Goal: Task Accomplishment & Management: Manage account settings

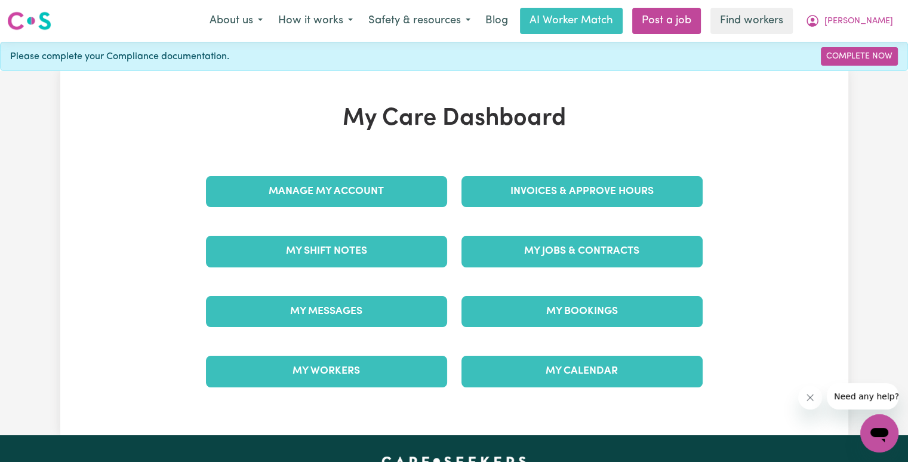
click at [537, 208] on div "Invoices & Approve Hours" at bounding box center [581, 192] width 255 height 60
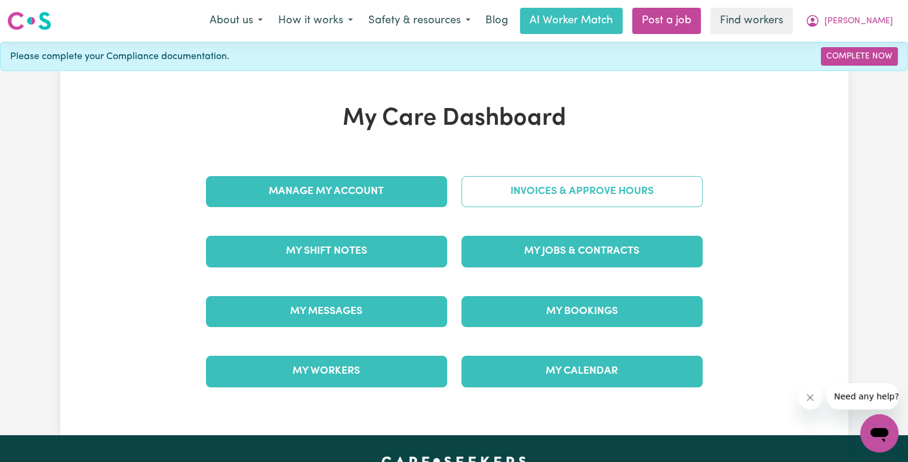
click at [524, 189] on link "Invoices & Approve Hours" at bounding box center [581, 191] width 241 height 31
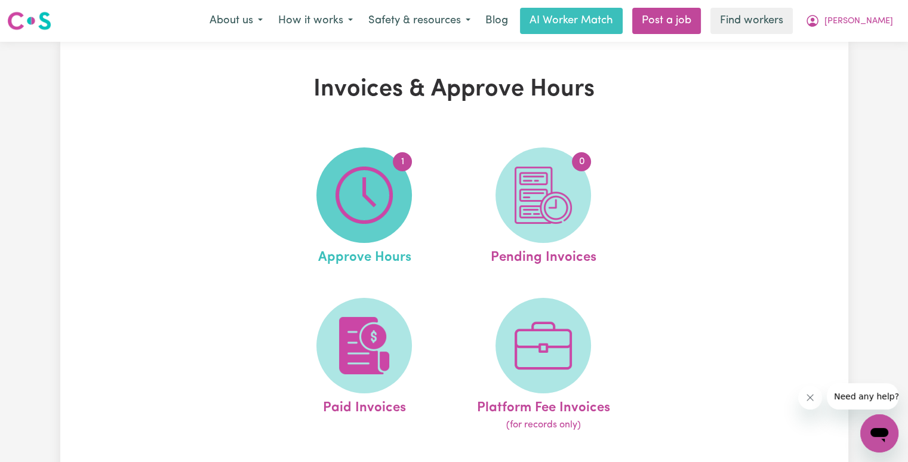
click at [396, 220] on span "1" at bounding box center [363, 194] width 95 height 95
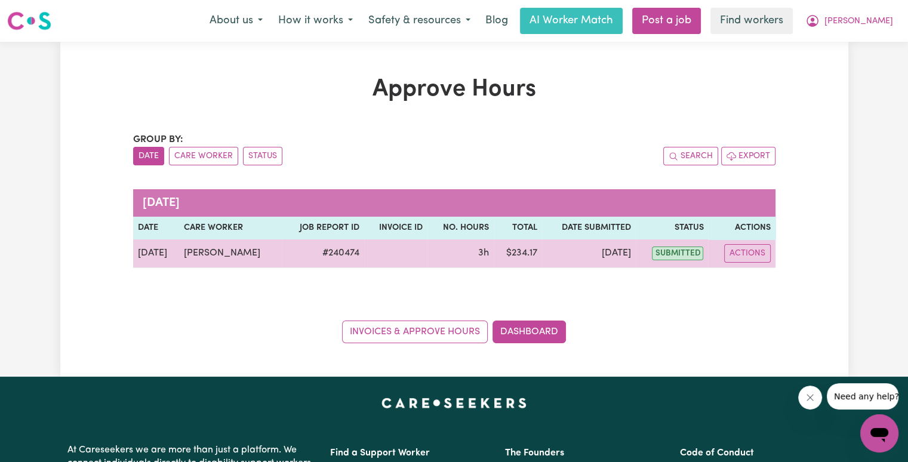
click at [762, 266] on td "Actions" at bounding box center [741, 253] width 67 height 29
drag, startPoint x: 745, startPoint y: 252, endPoint x: 751, endPoint y: 263, distance: 12.6
click at [745, 254] on button "Actions" at bounding box center [747, 253] width 47 height 19
click at [762, 282] on link "View Job Report" at bounding box center [773, 281] width 102 height 24
select select "pm"
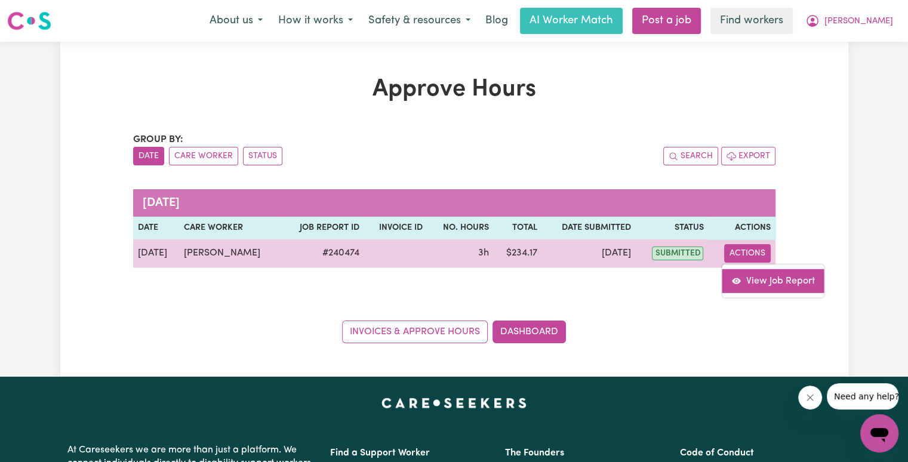
select select "pm"
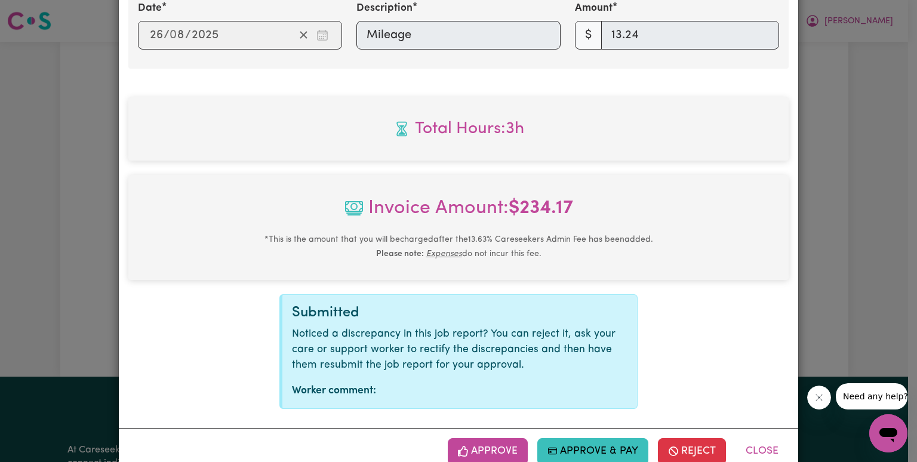
scroll to position [547, 0]
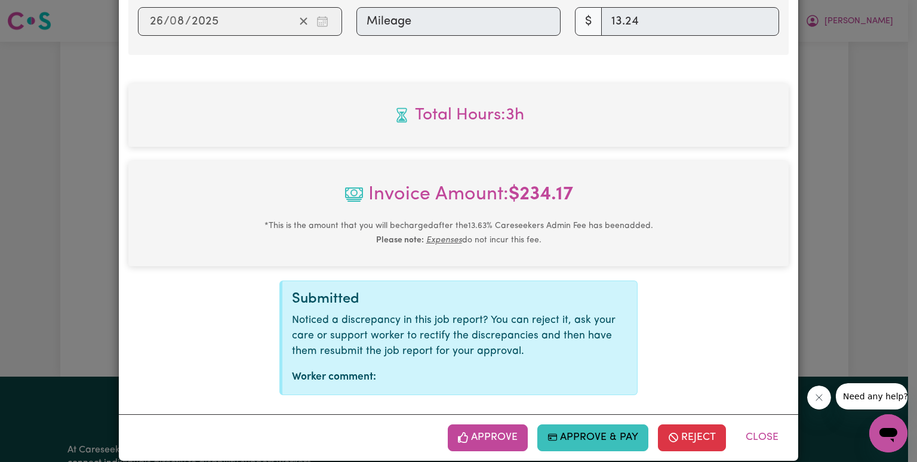
click at [495, 424] on button "Approve" at bounding box center [488, 437] width 80 height 26
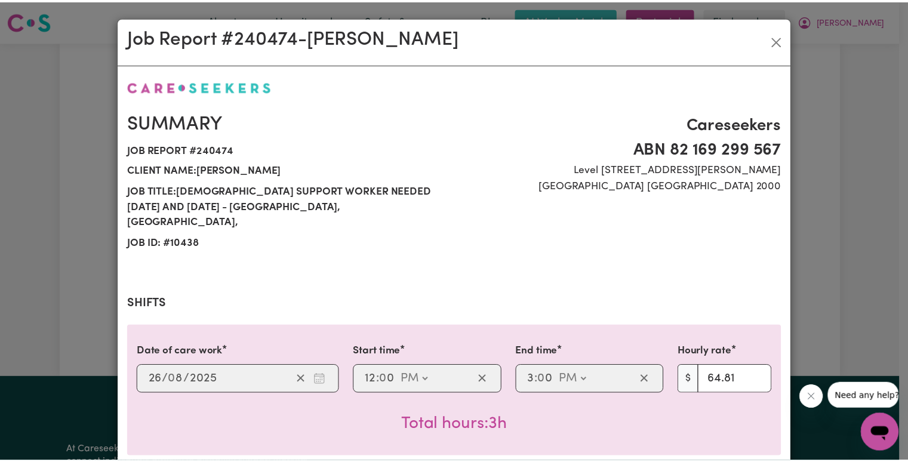
scroll to position [354, 0]
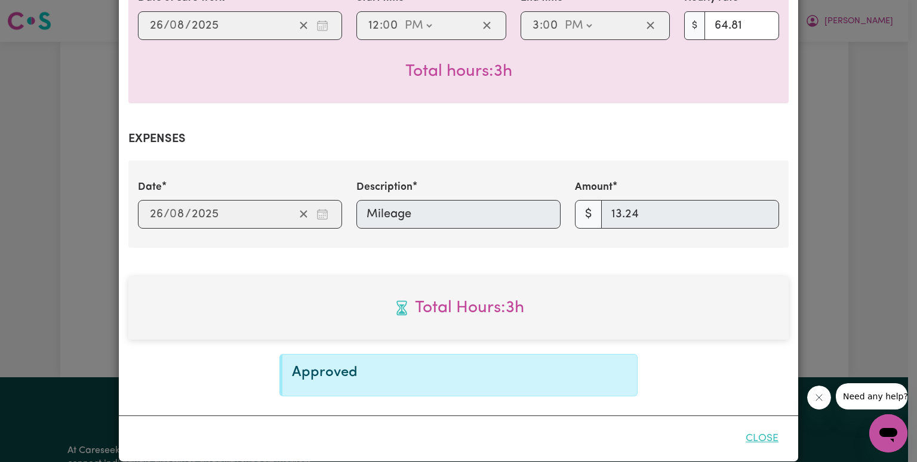
click at [747, 426] on button "Close" at bounding box center [761, 439] width 53 height 26
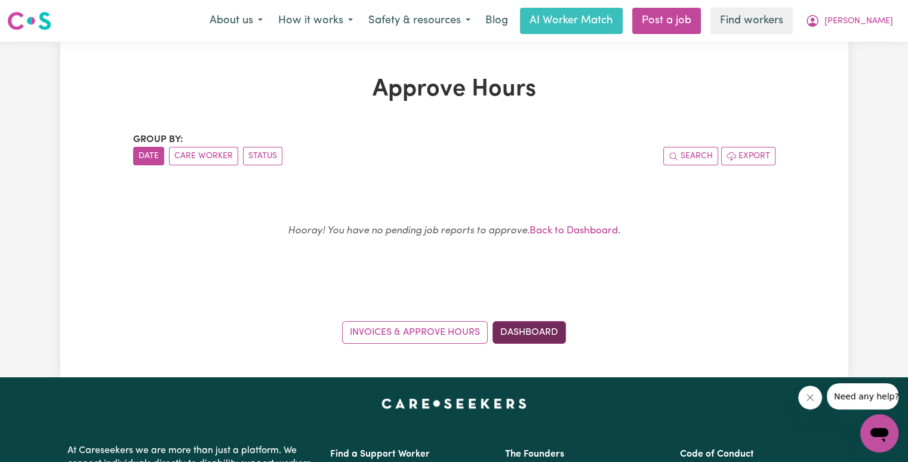
click at [528, 337] on link "Dashboard" at bounding box center [528, 332] width 73 height 23
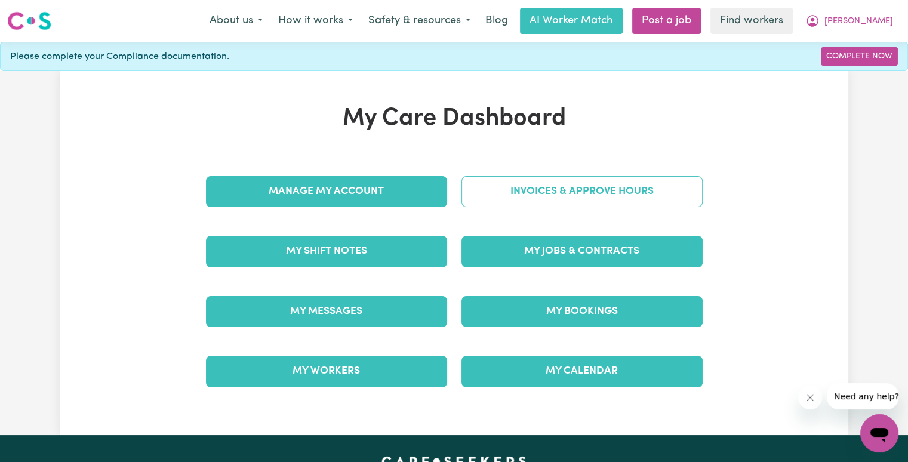
click at [550, 201] on link "Invoices & Approve Hours" at bounding box center [581, 191] width 241 height 31
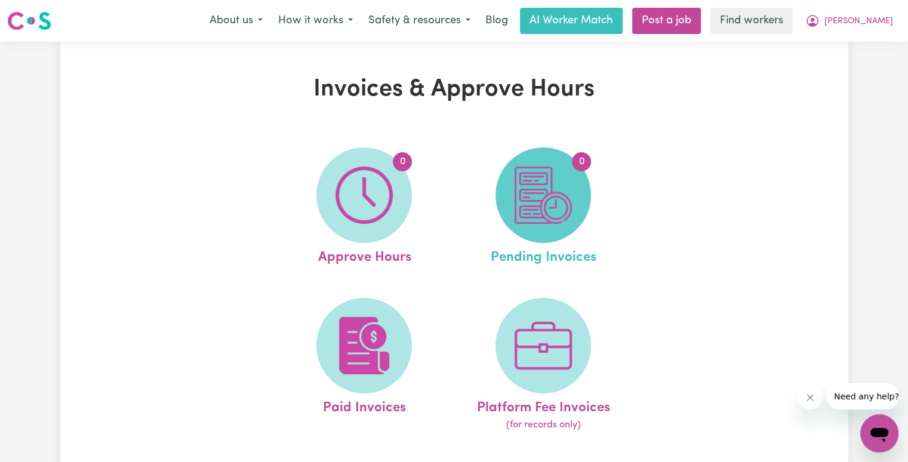
click at [549, 202] on img at bounding box center [542, 195] width 57 height 57
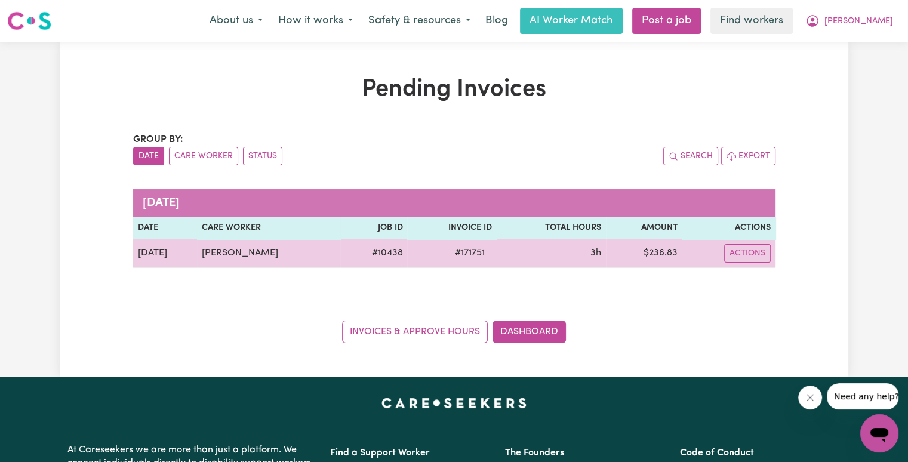
click at [489, 253] on span "# 171751" at bounding box center [470, 253] width 44 height 14
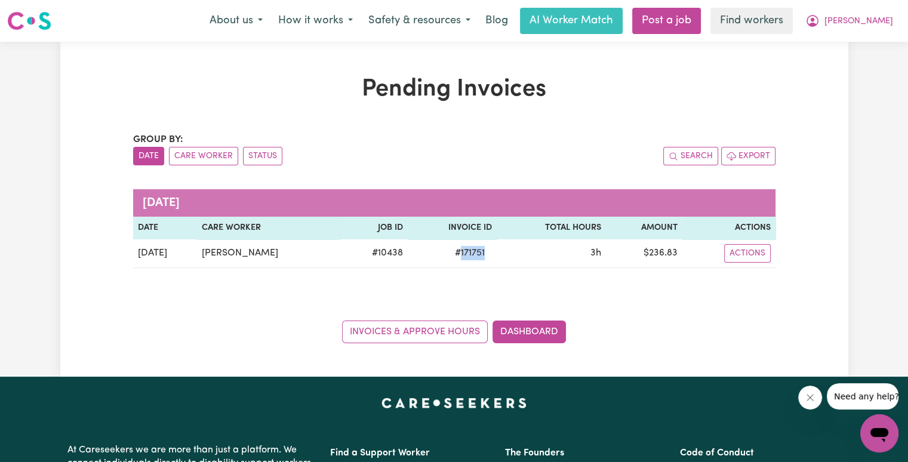
copy span "171751"
drag, startPoint x: 878, startPoint y: 13, endPoint x: 888, endPoint y: 29, distance: 19.2
click at [878, 13] on button "[PERSON_NAME]" at bounding box center [848, 20] width 103 height 25
drag, startPoint x: 864, startPoint y: 84, endPoint x: 853, endPoint y: 69, distance: 18.4
click at [864, 83] on div "Pending Invoices Group by: Date Care Worker Status Search Export [DATE] Date Ca…" at bounding box center [454, 209] width 908 height 335
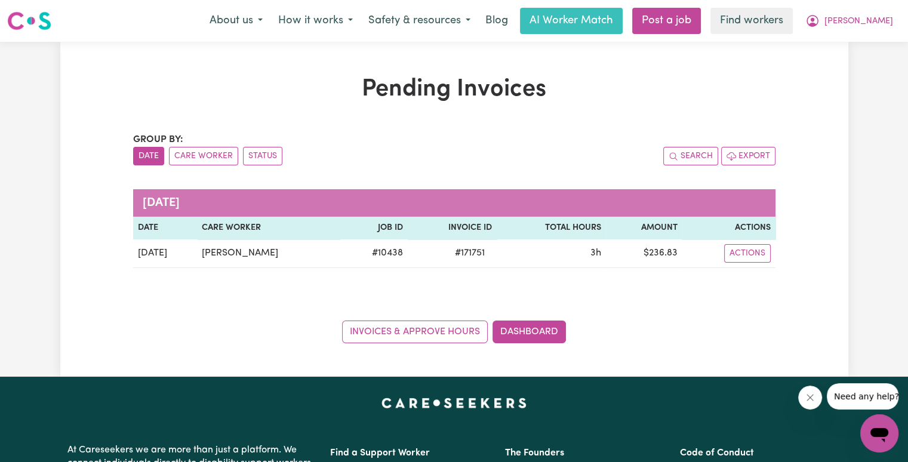
click at [853, 69] on div "Pending Invoices Group by: Date Care Worker Status Search Export [DATE] Date Ca…" at bounding box center [454, 209] width 908 height 335
click at [893, 21] on button "[PERSON_NAME]" at bounding box center [848, 20] width 103 height 25
click at [864, 63] on link "Logout" at bounding box center [853, 68] width 94 height 23
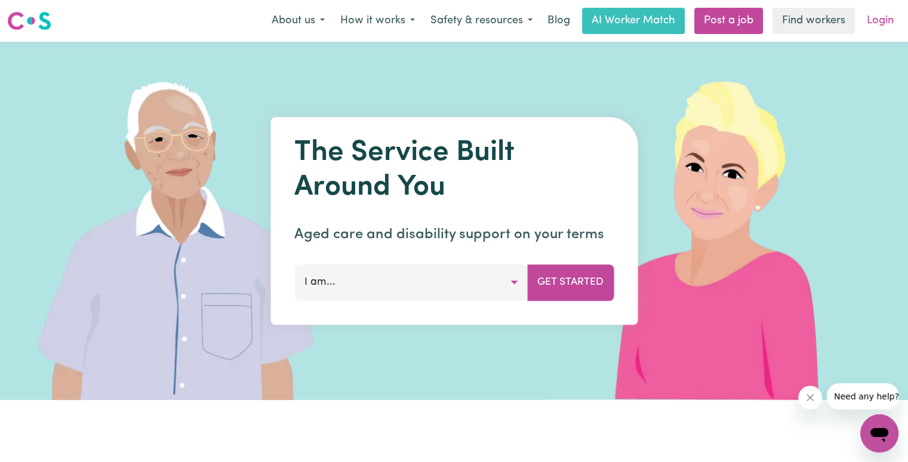
click at [874, 24] on link "Login" at bounding box center [879, 21] width 41 height 26
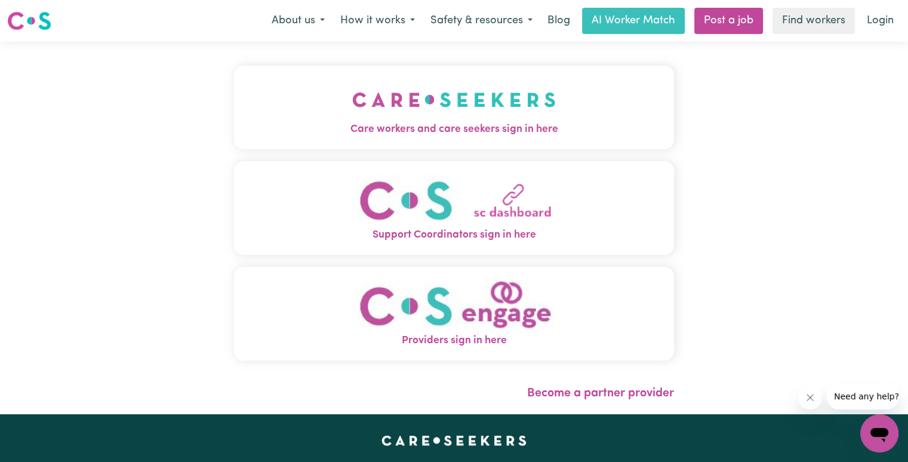
click at [352, 90] on img "Care workers and care seekers sign in here" at bounding box center [454, 100] width 204 height 44
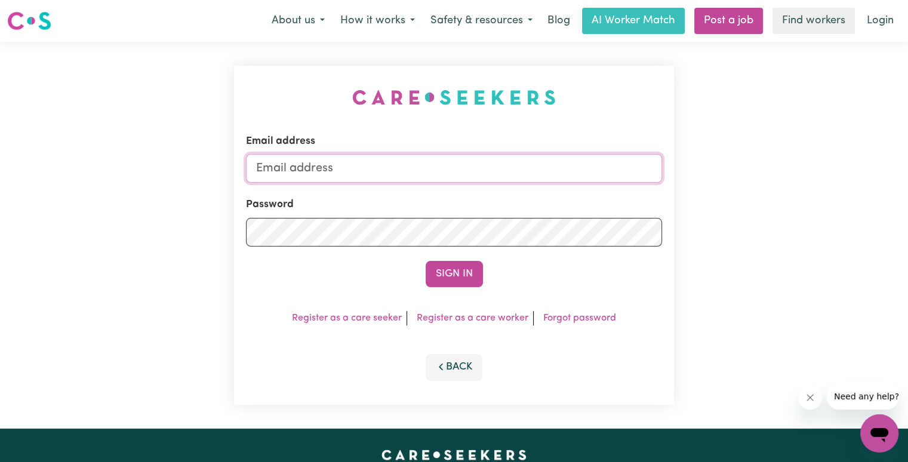
click at [363, 165] on input "Email address" at bounding box center [454, 168] width 416 height 29
drag, startPoint x: 318, startPoint y: 168, endPoint x: 626, endPoint y: 185, distance: 309.0
click at [626, 185] on form "Email address [EMAIL_ADDRESS][DOMAIN_NAME] Password Sign In" at bounding box center [454, 210] width 416 height 153
paste input "hungtatFF"
type input "[EMAIL_ADDRESS][DOMAIN_NAME]"
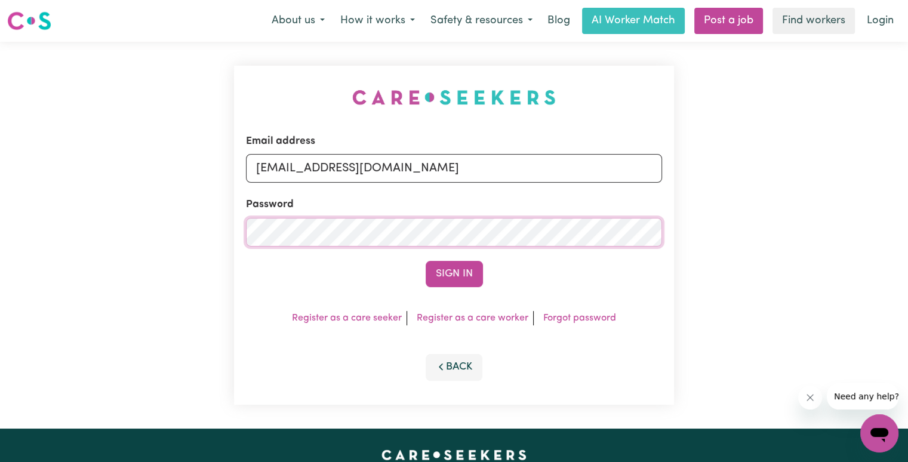
click at [426, 261] on button "Sign In" at bounding box center [454, 274] width 57 height 26
